Goal: Information Seeking & Learning: Learn about a topic

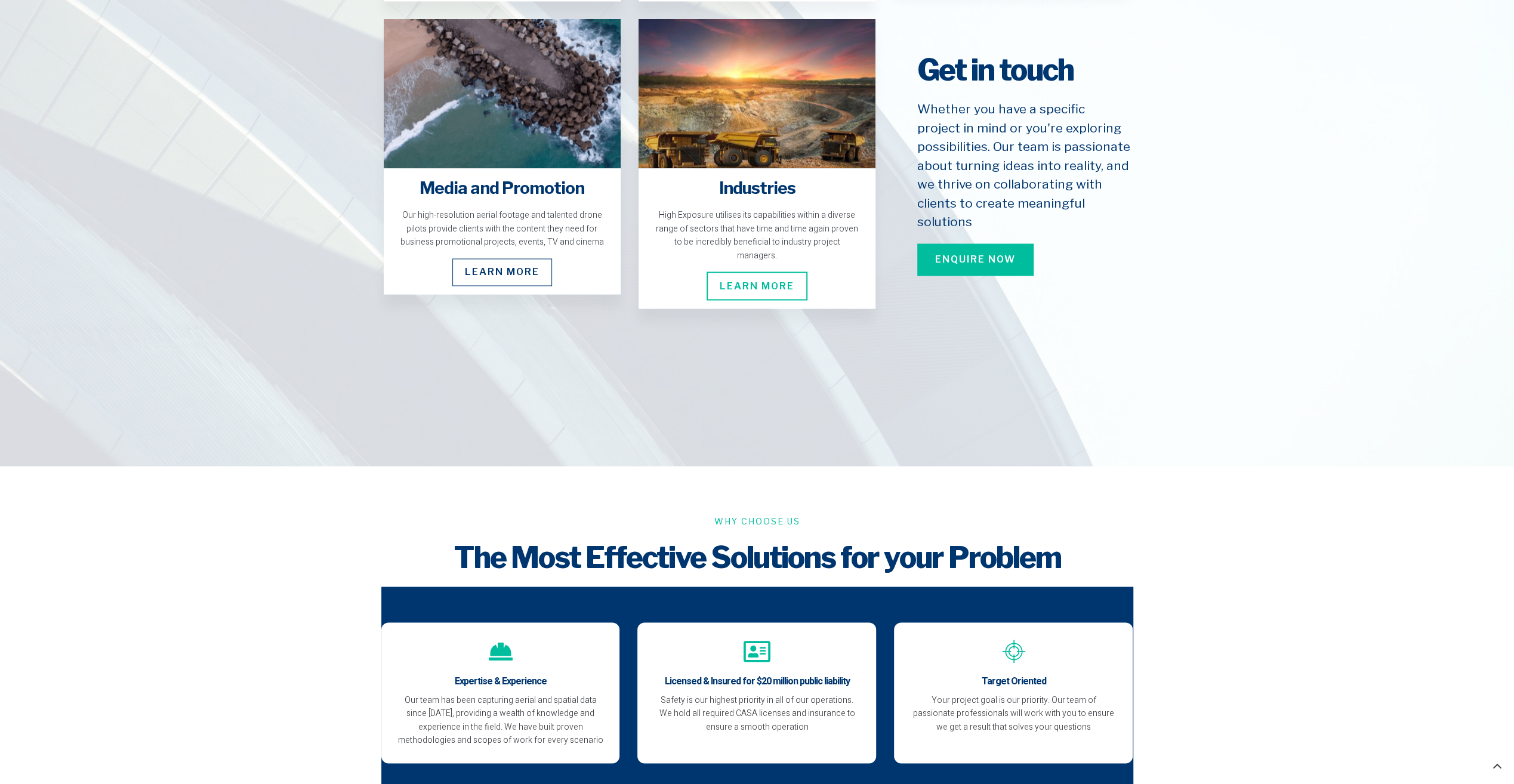
scroll to position [2088, 0]
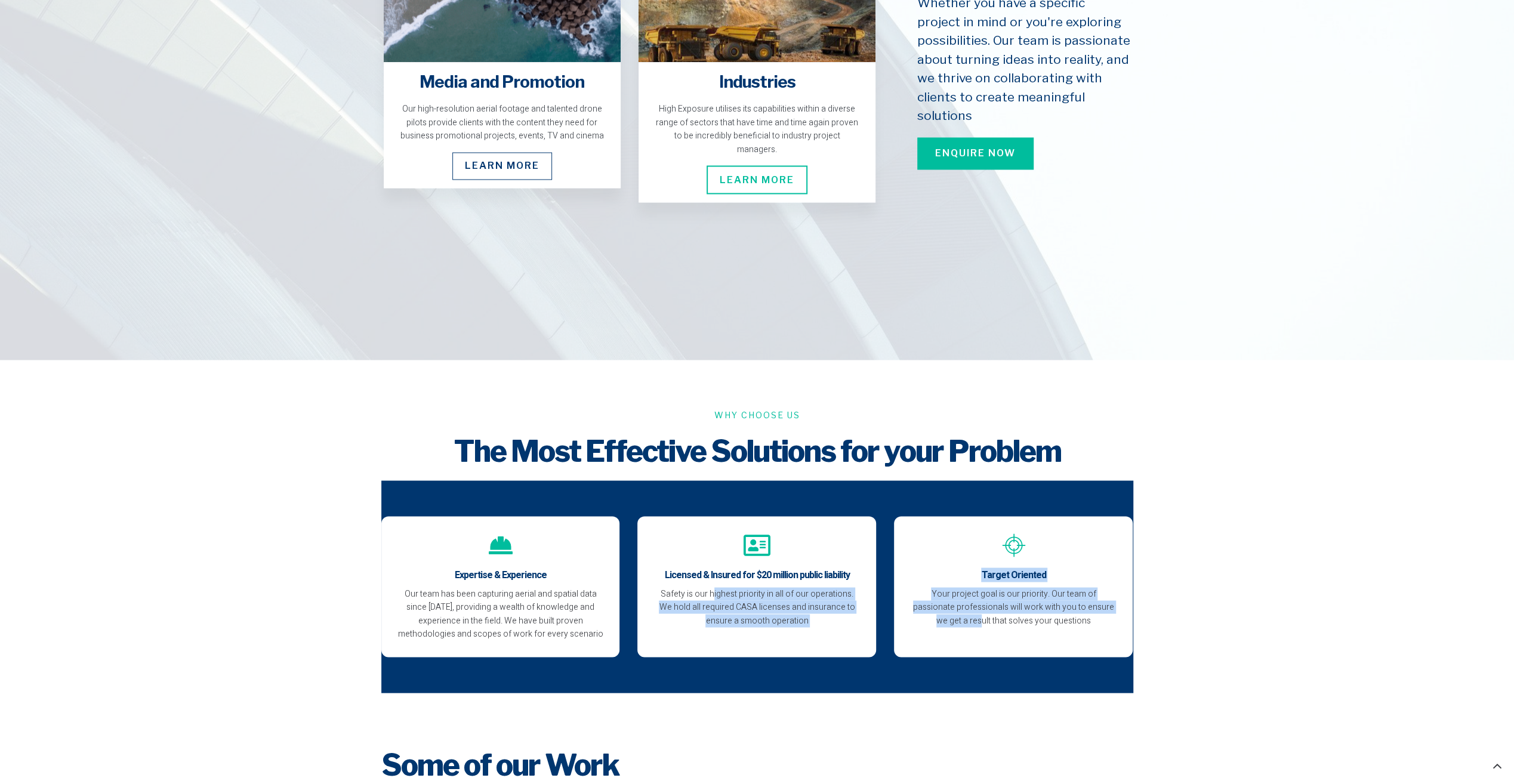
drag, startPoint x: 903, startPoint y: 606, endPoint x: 692, endPoint y: 575, distance: 213.3
click at [694, 576] on div "Expertise & Experience Our team has been capturing aerial and spatial data sinc…" at bounding box center [757, 586] width 752 height 140
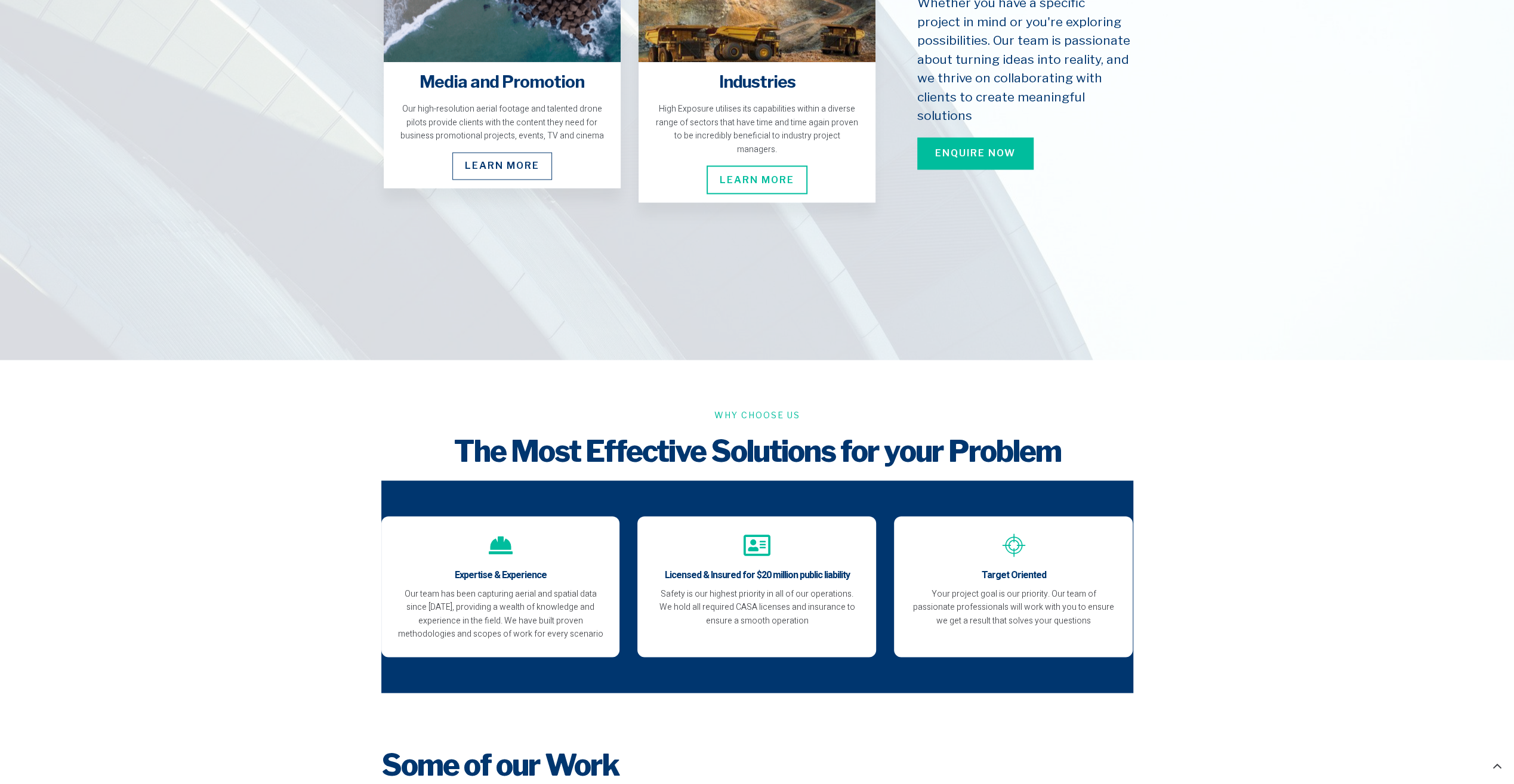
drag, startPoint x: 692, startPoint y: 575, endPoint x: 554, endPoint y: 457, distance: 181.6
click at [549, 458] on div "Why Choose Us The Most Effective Solutions for your Problem Expertise & Experie…" at bounding box center [757, 550] width 764 height 296
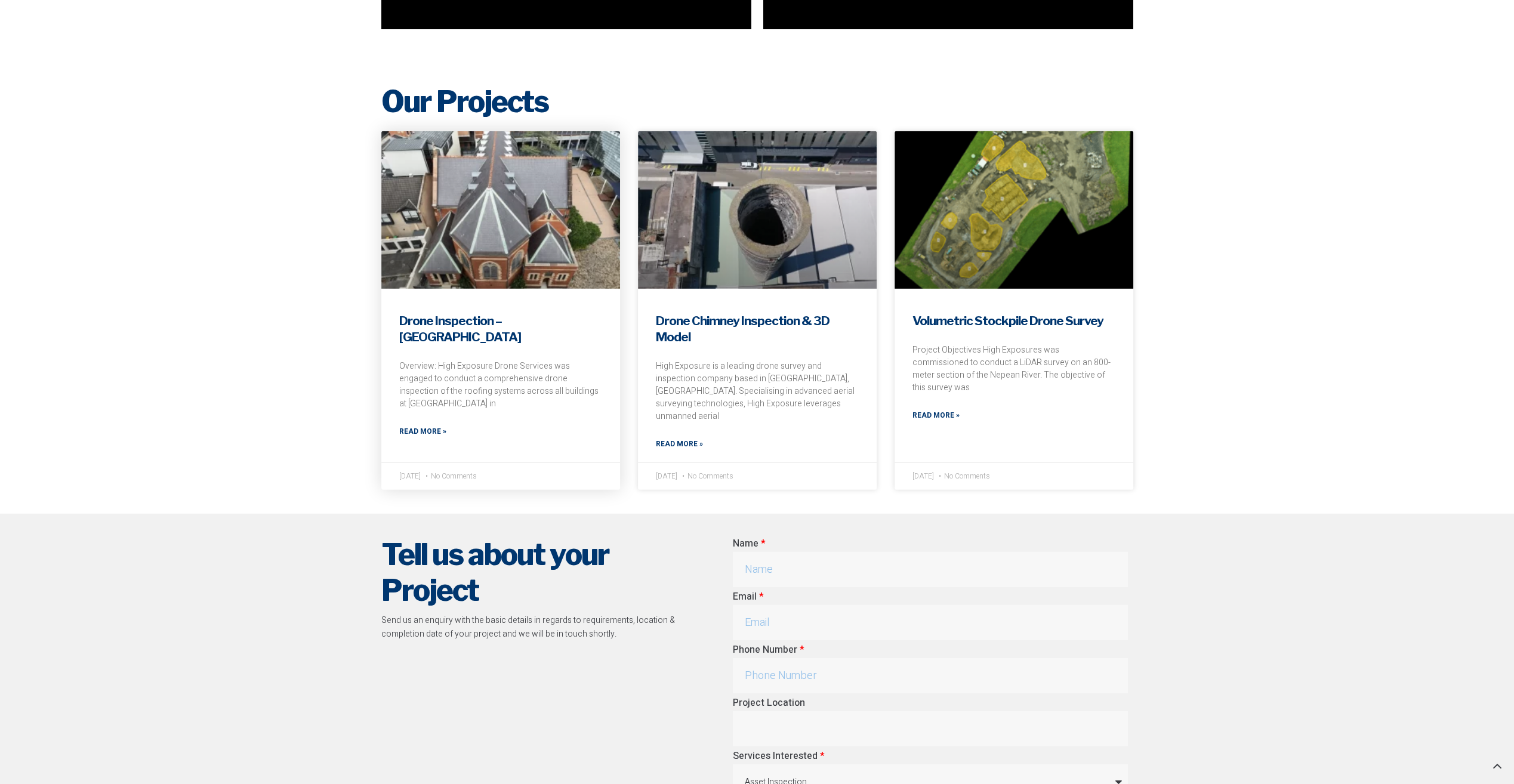
scroll to position [3520, 0]
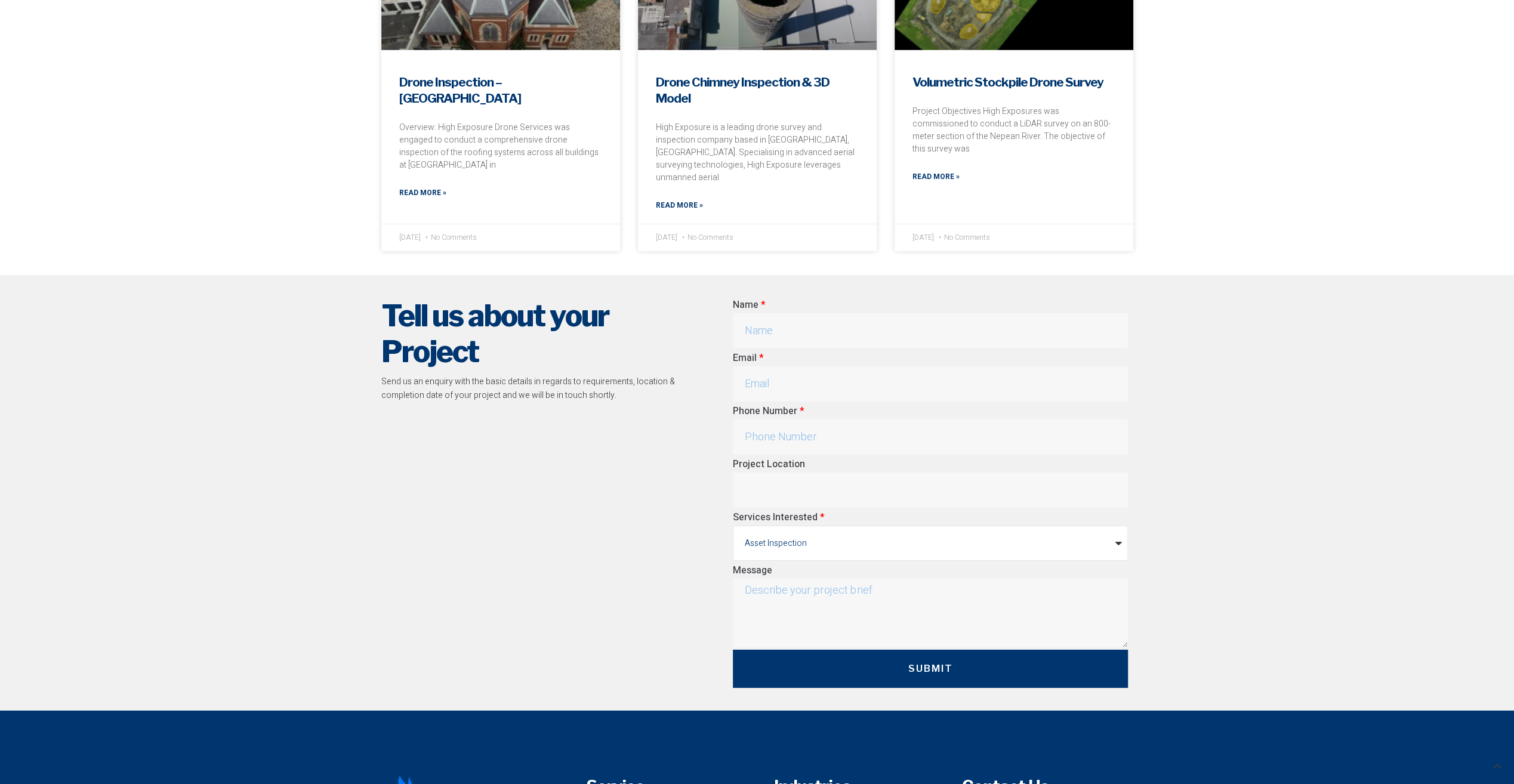
click at [909, 530] on select "Asset Inspection Aerial Mapping & Survey Construction Promotion & Events Other" at bounding box center [931, 543] width 395 height 35
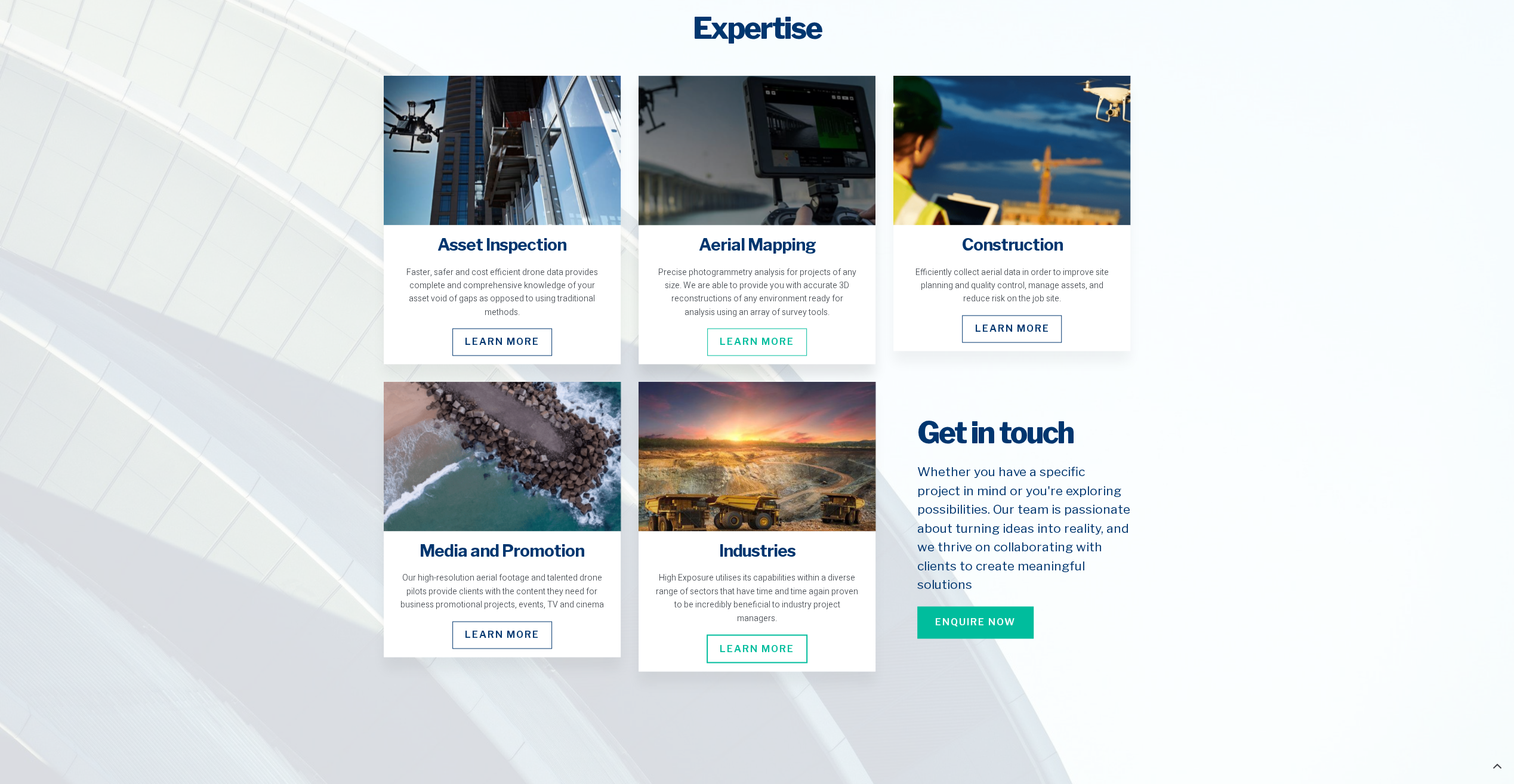
scroll to position [1385, 0]
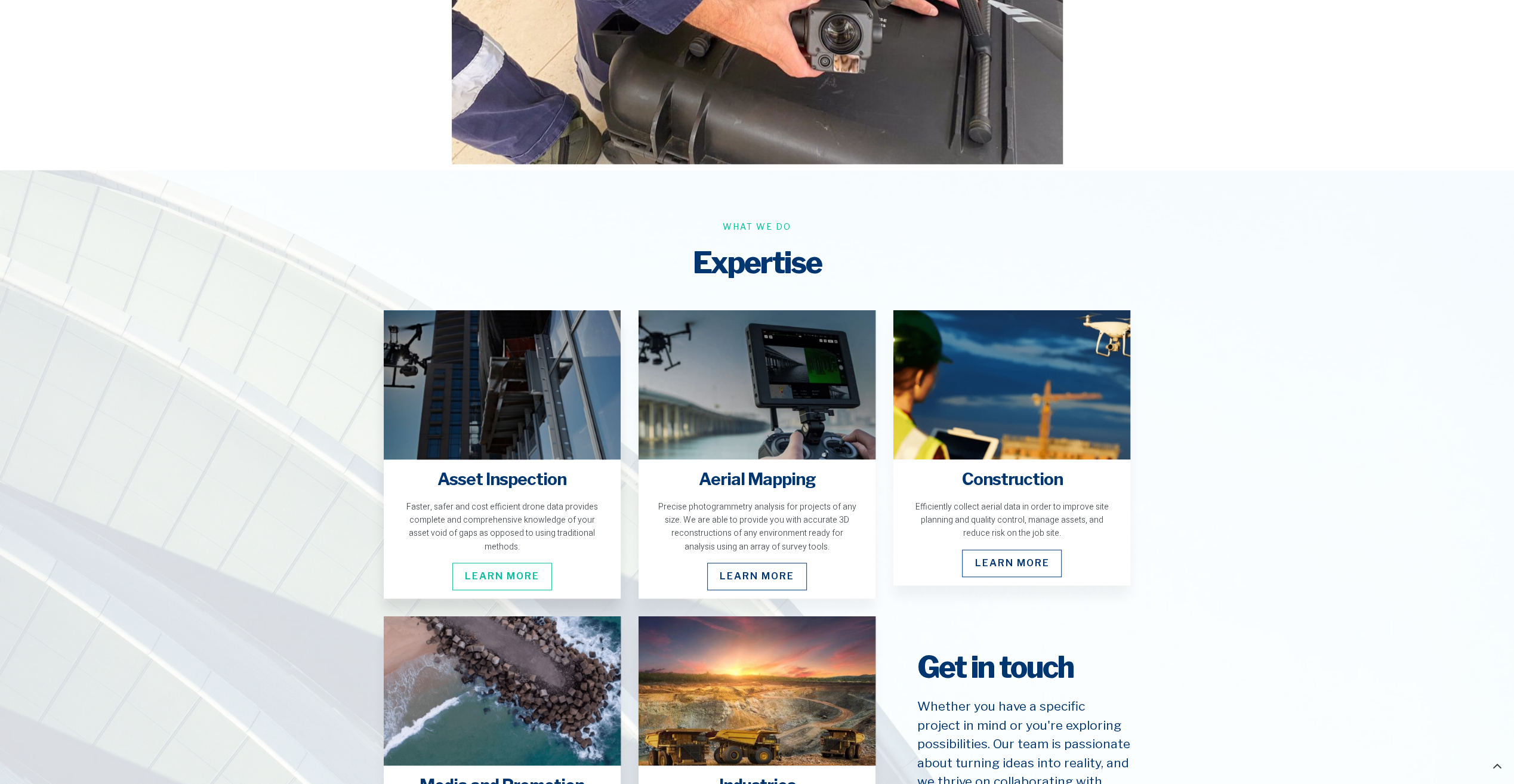
click at [504, 563] on link "Learn More" at bounding box center [502, 577] width 100 height 28
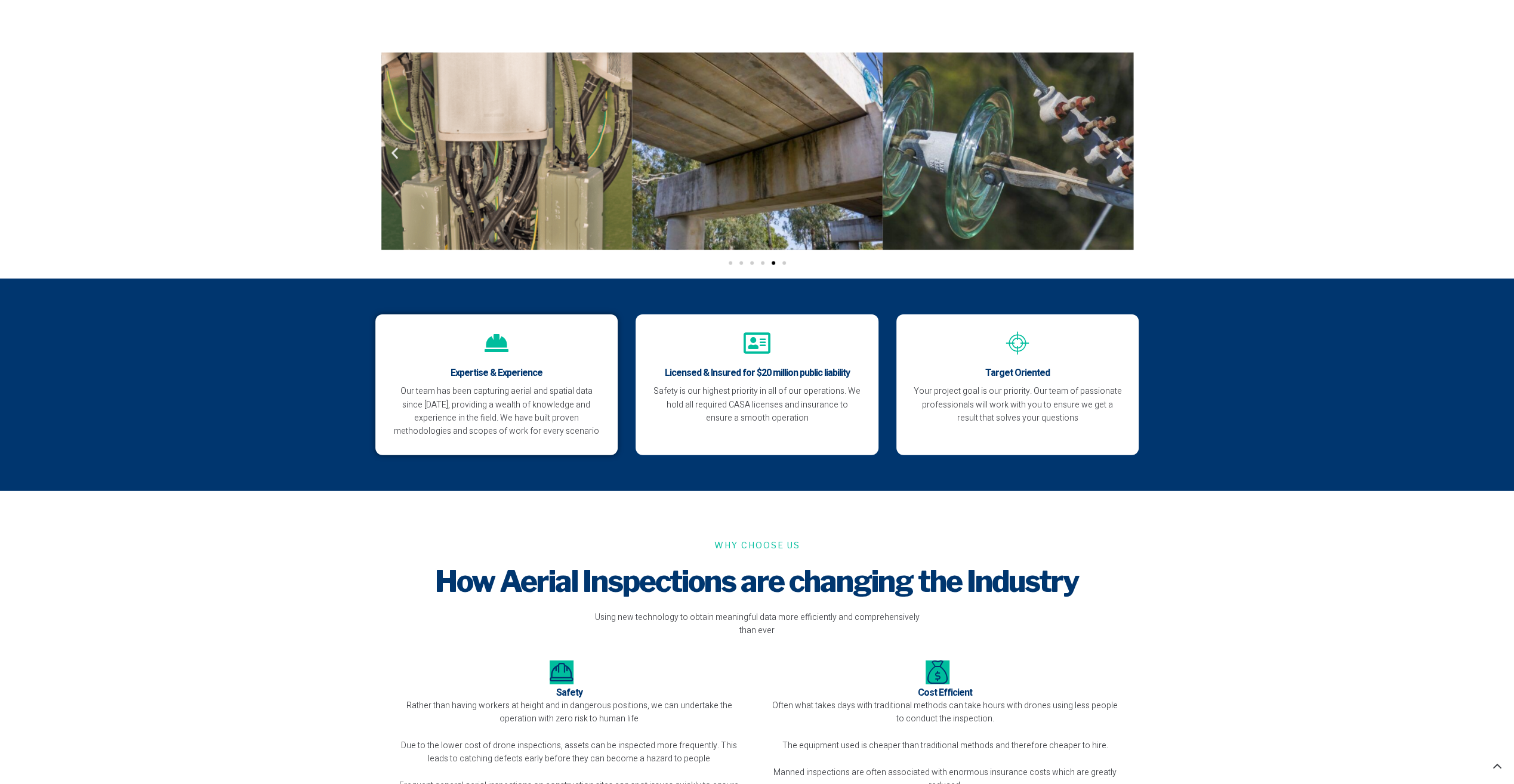
scroll to position [3401, 0]
